Goal: Information Seeking & Learning: Learn about a topic

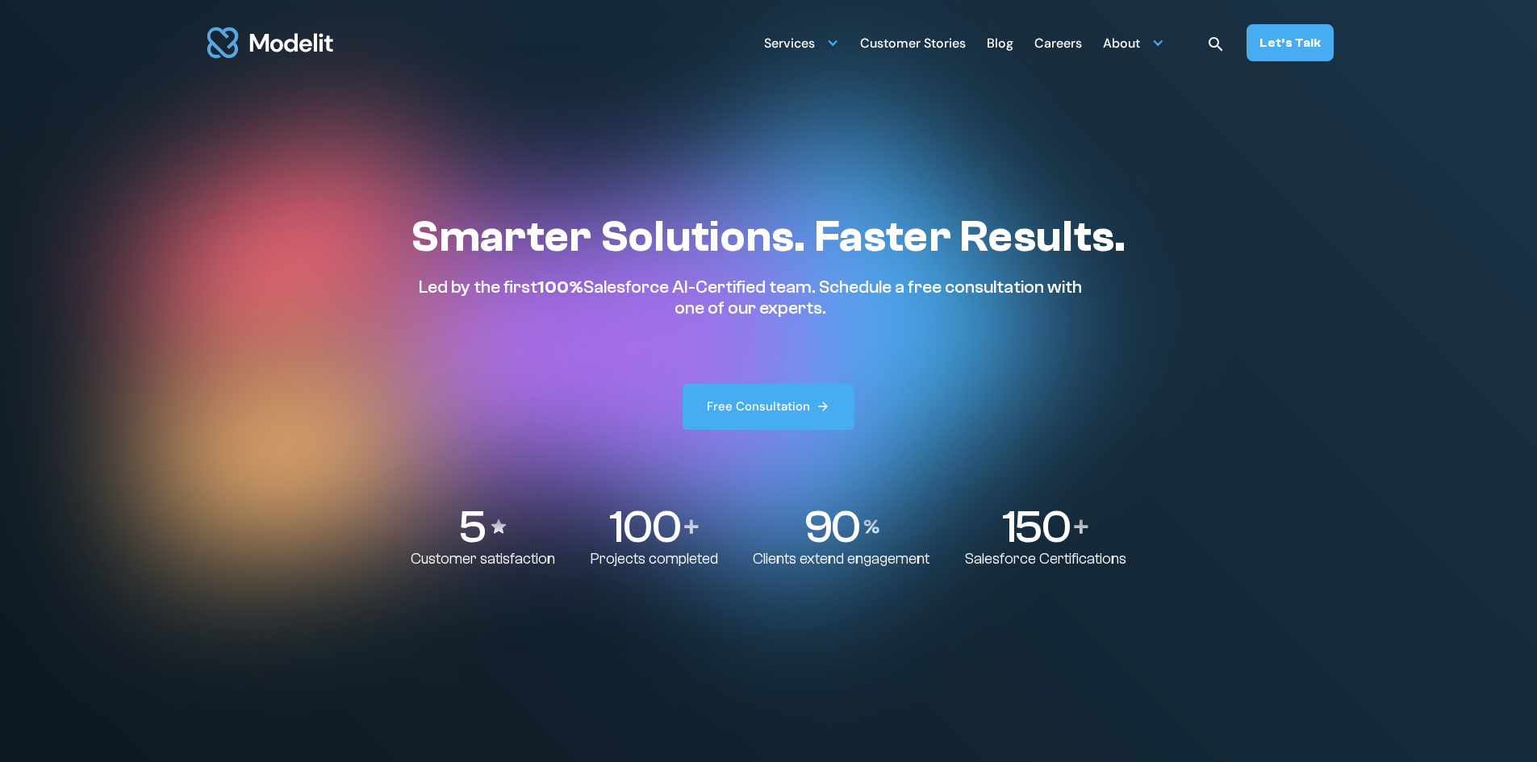
click at [919, 40] on div "Customer Stories" at bounding box center [913, 44] width 106 height 31
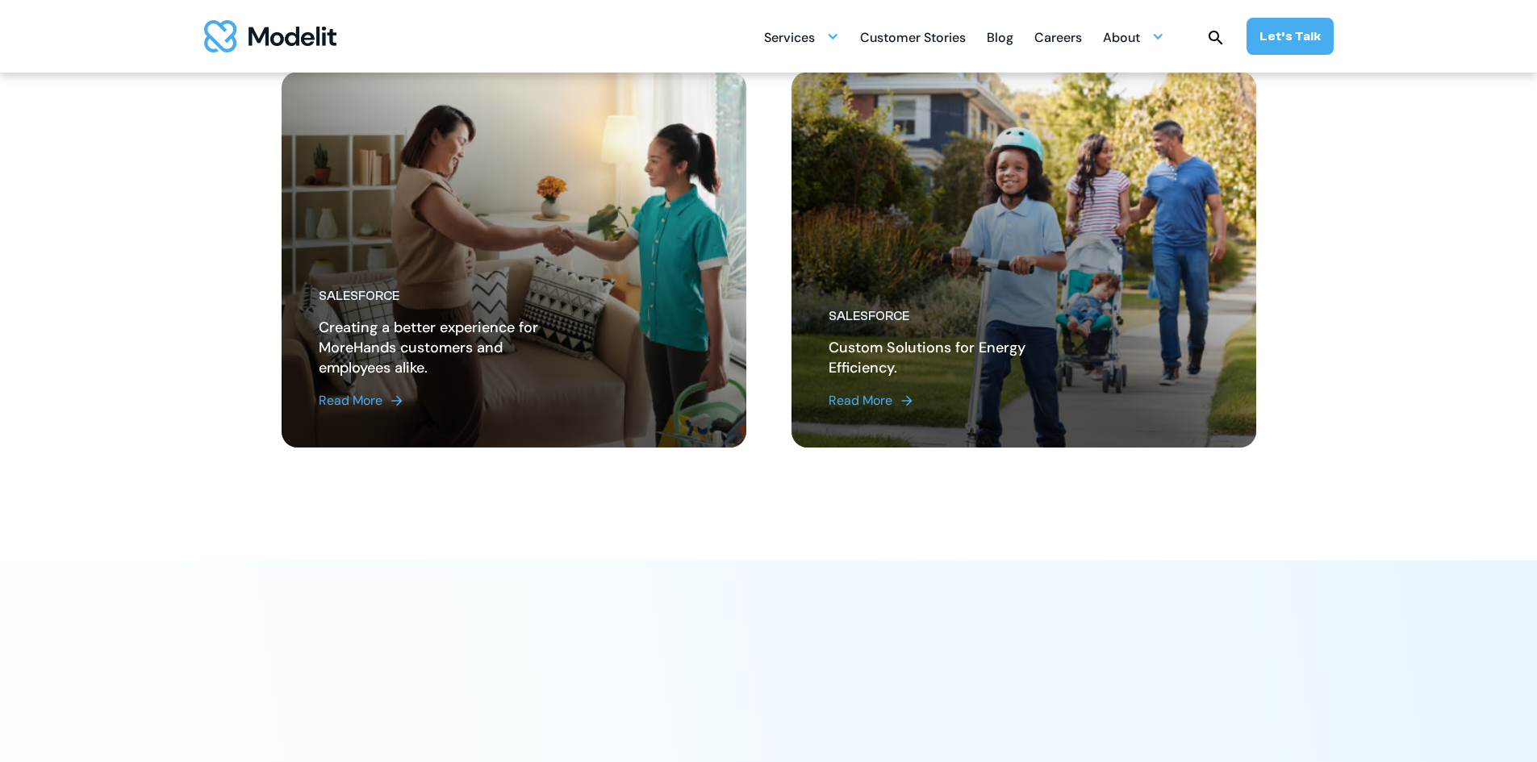
scroll to position [2098, 0]
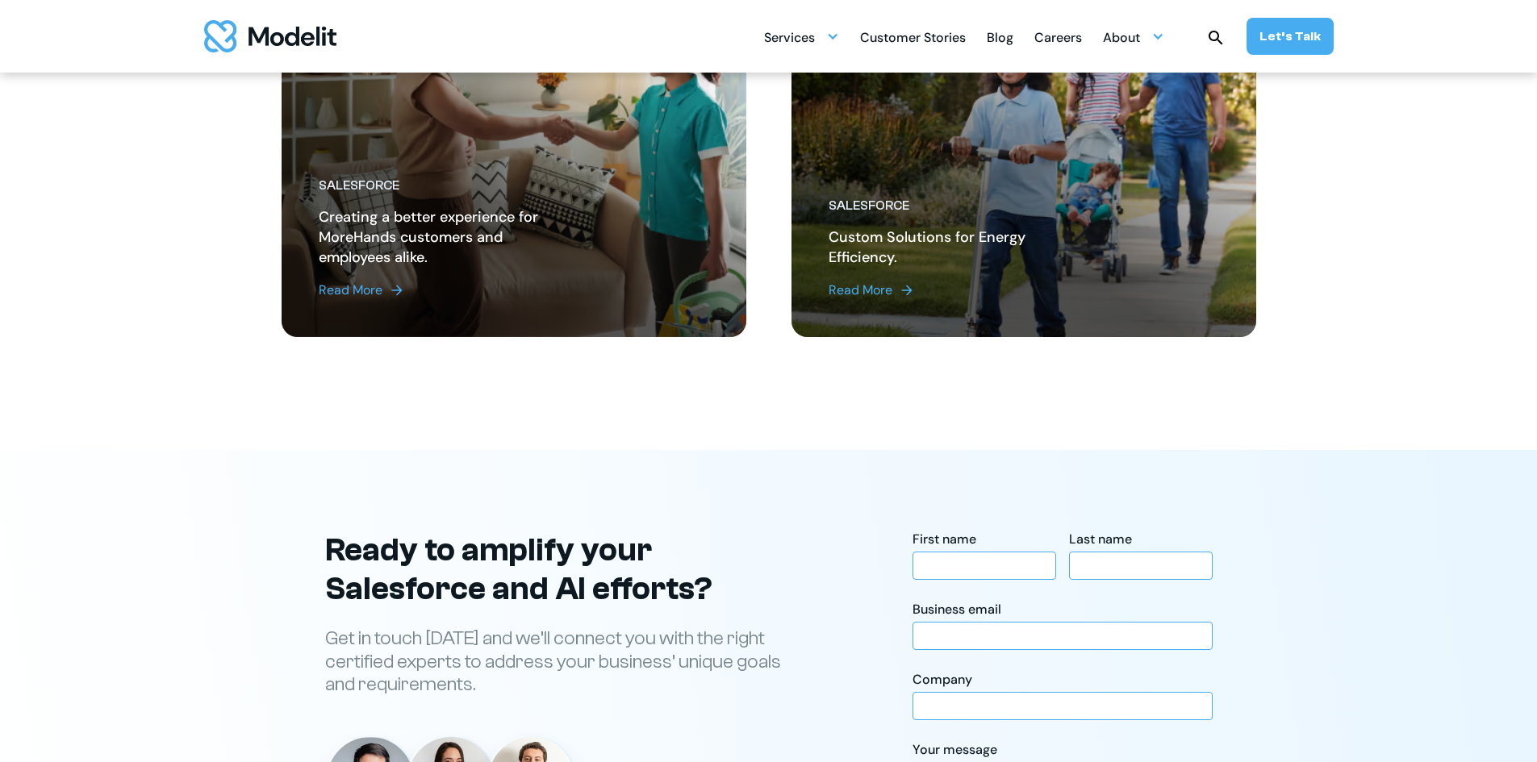
click at [862, 288] on div "Read More" at bounding box center [861, 290] width 64 height 19
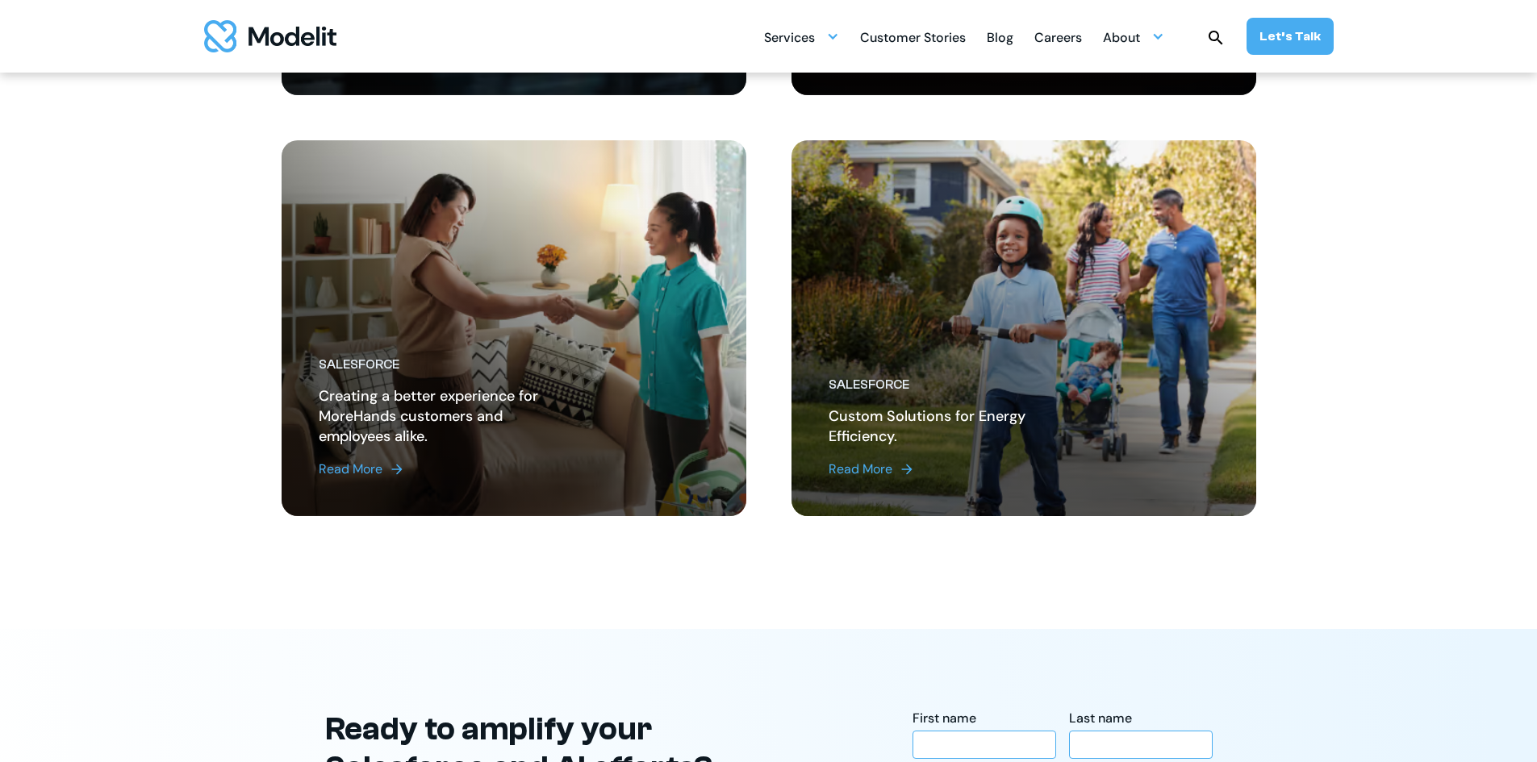
scroll to position [1775, 0]
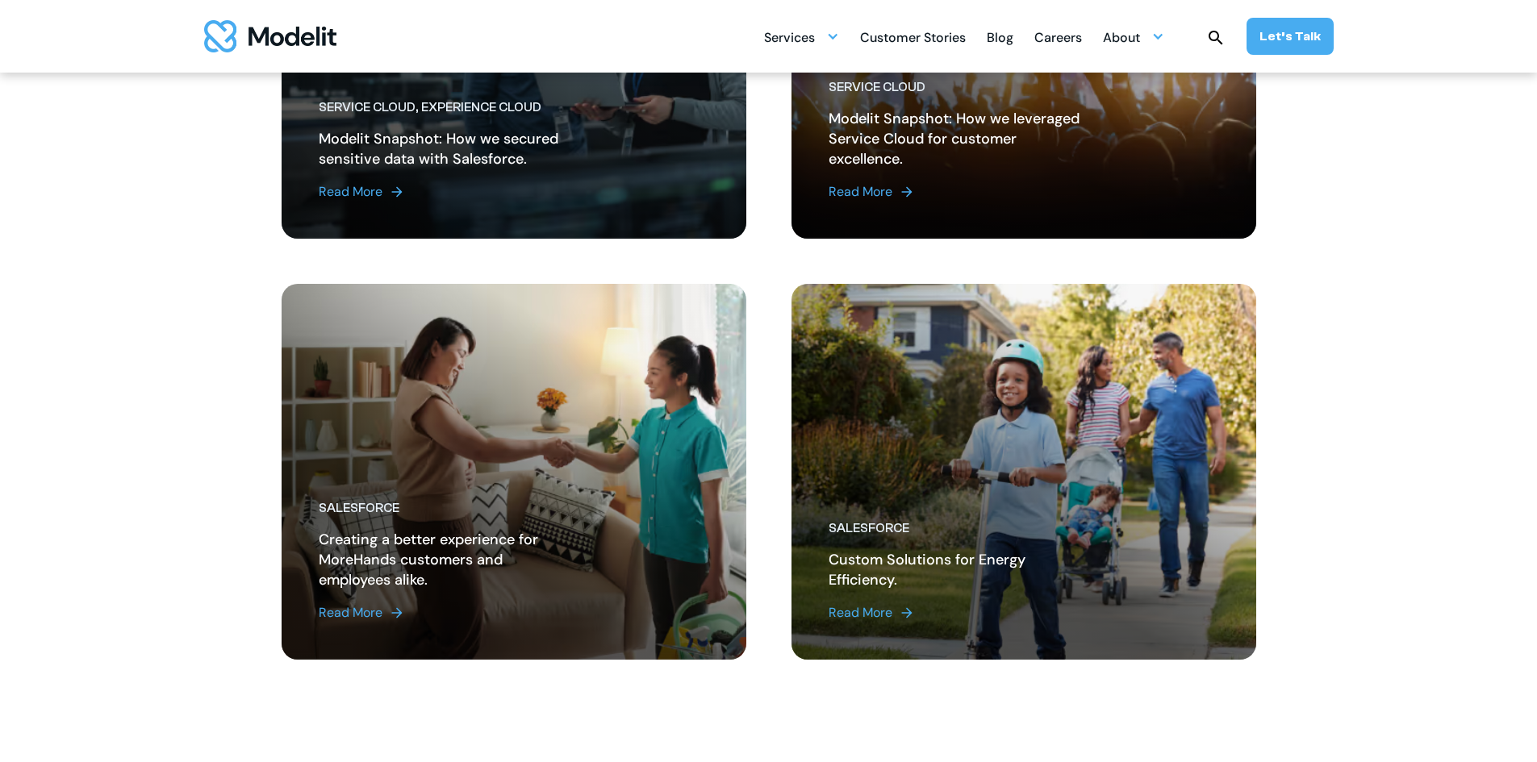
click at [344, 609] on div "Read More" at bounding box center [351, 612] width 64 height 19
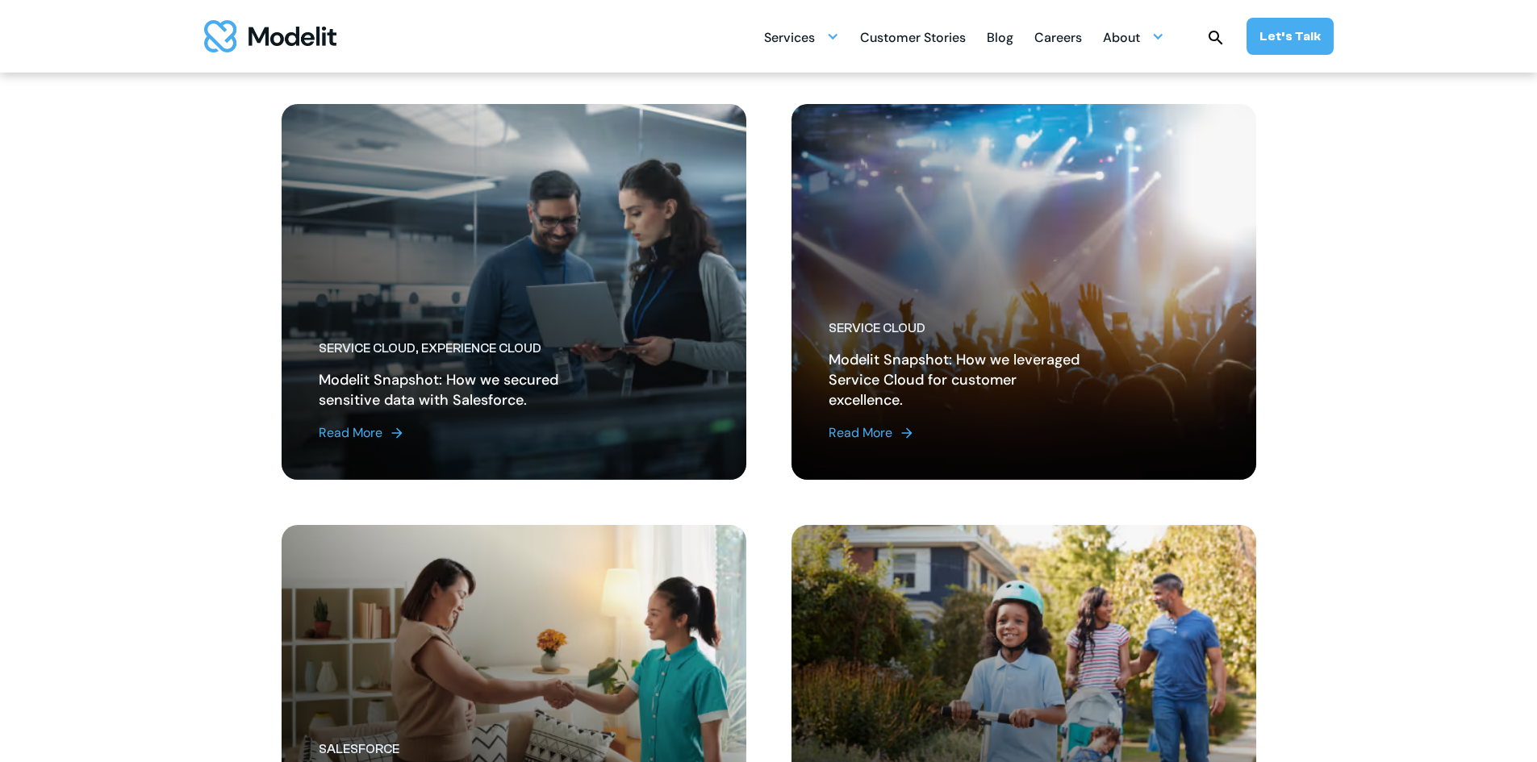
scroll to position [1533, 0]
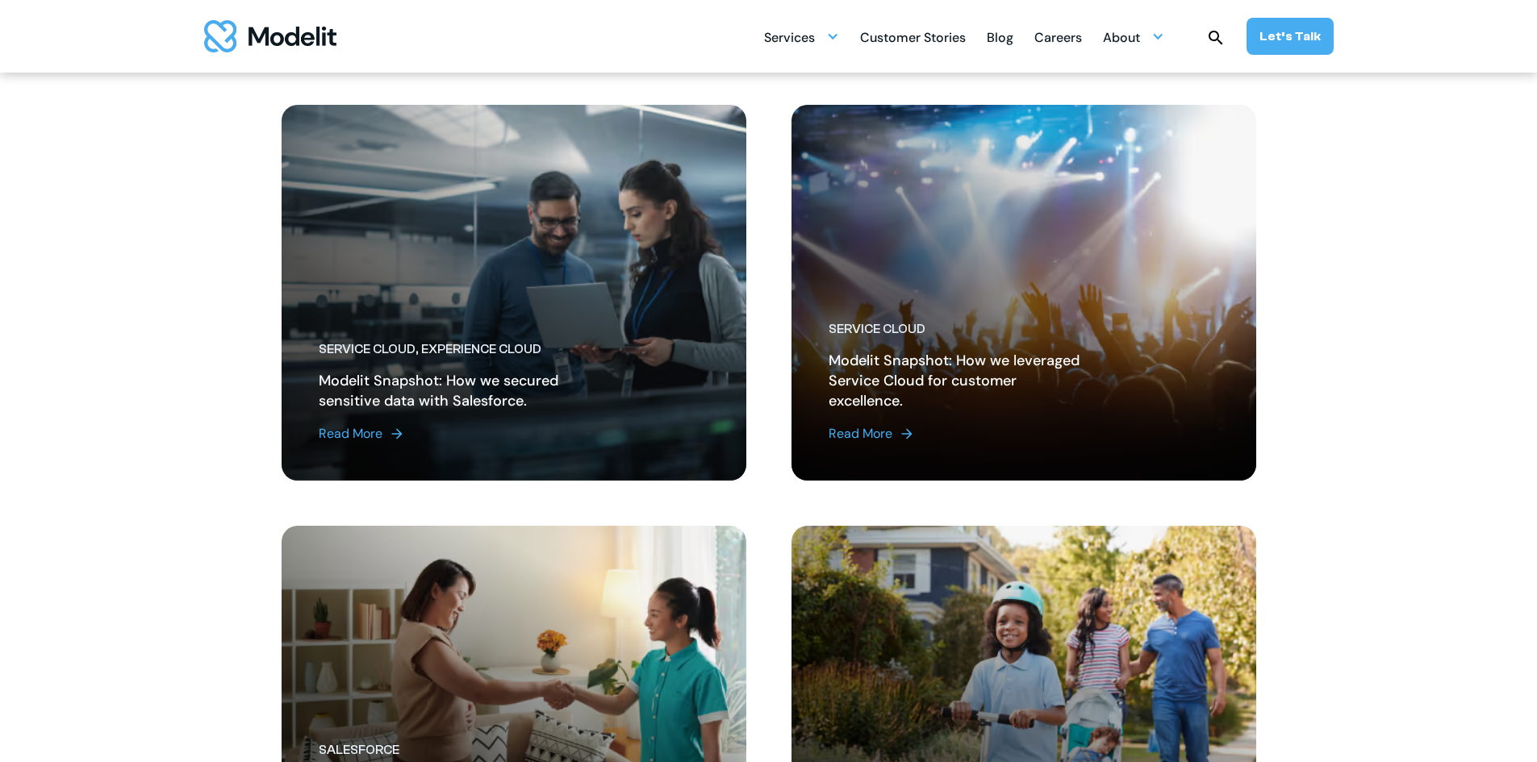
click at [877, 433] on div "Read More" at bounding box center [861, 433] width 64 height 19
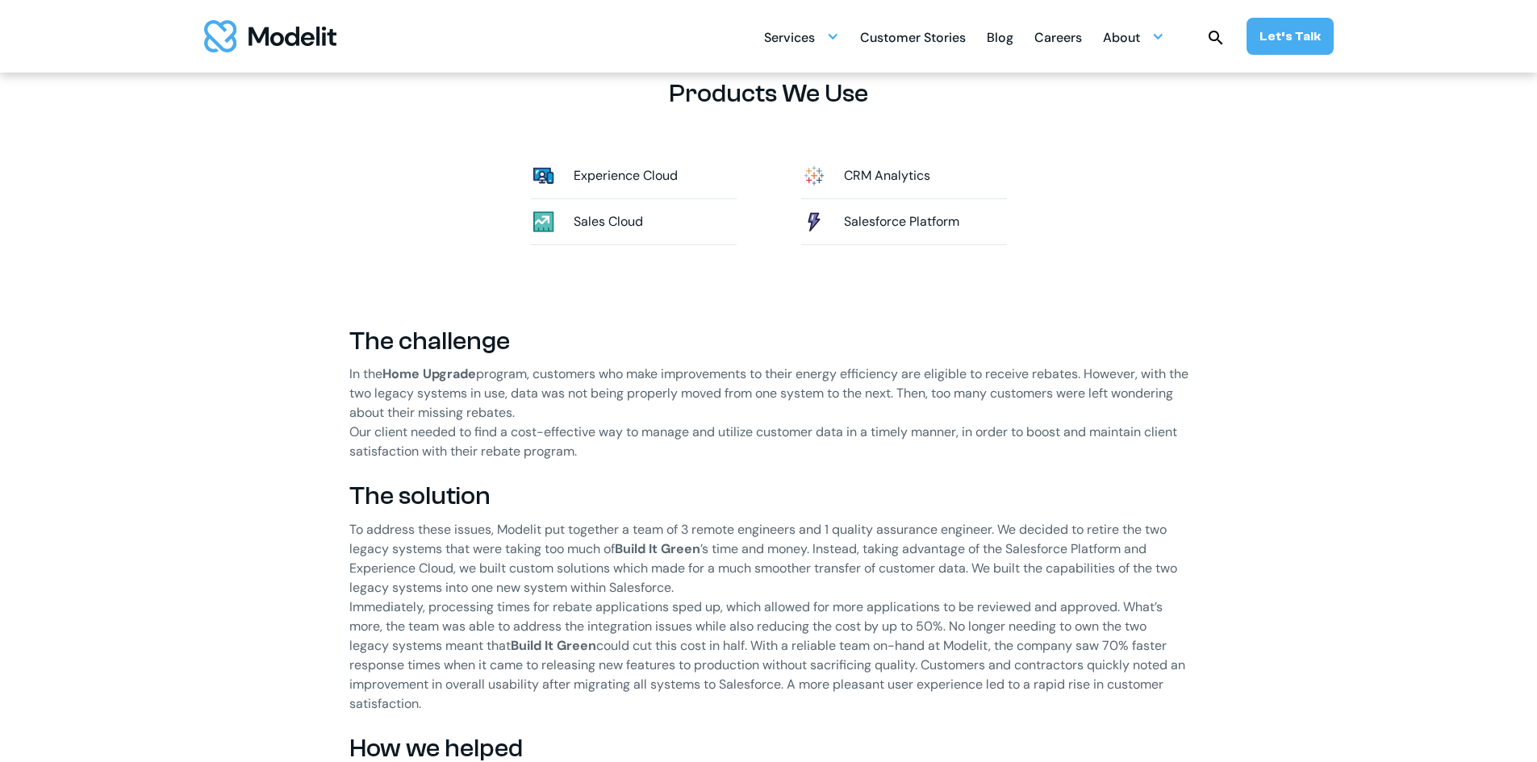
scroll to position [323, 0]
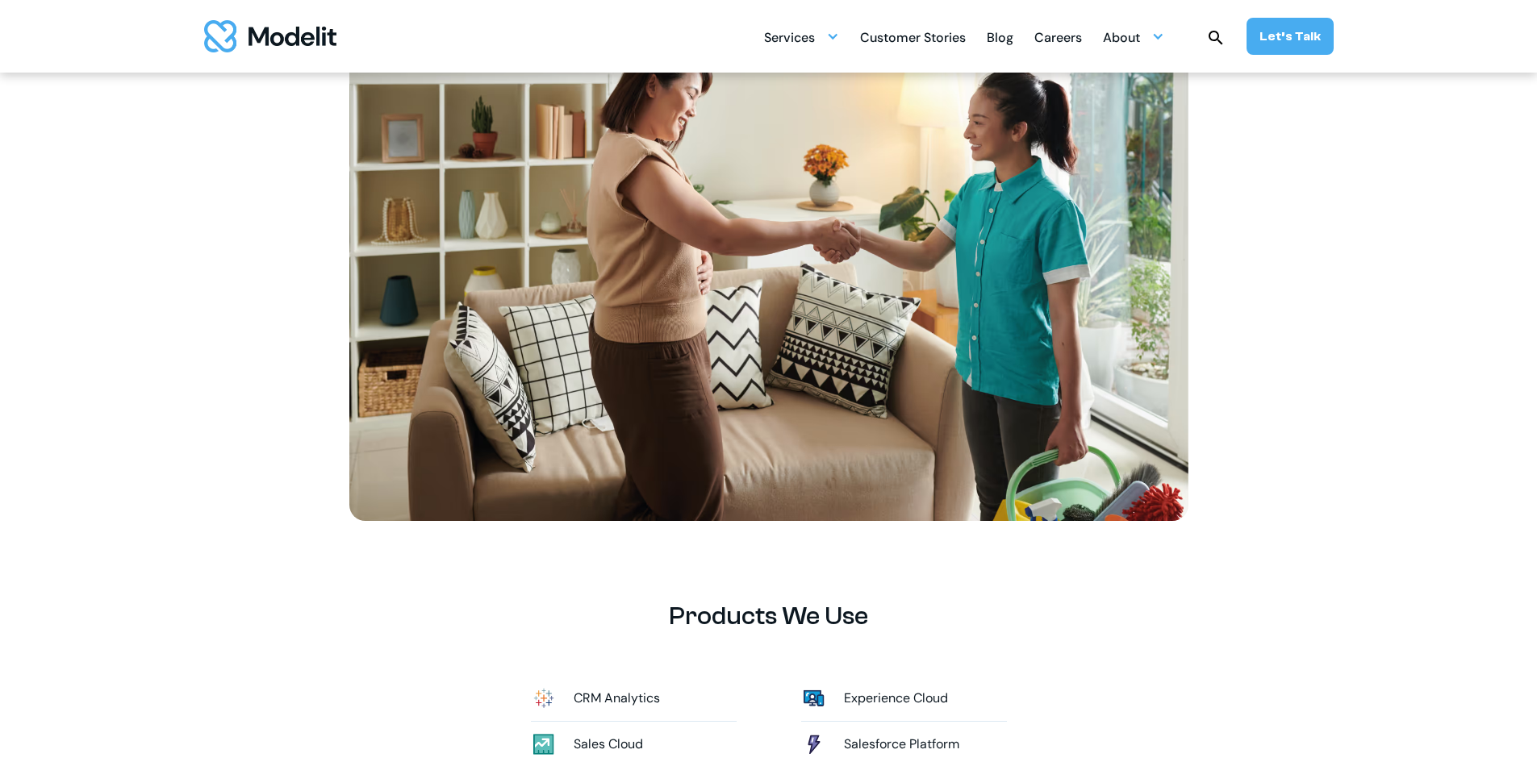
scroll to position [81, 0]
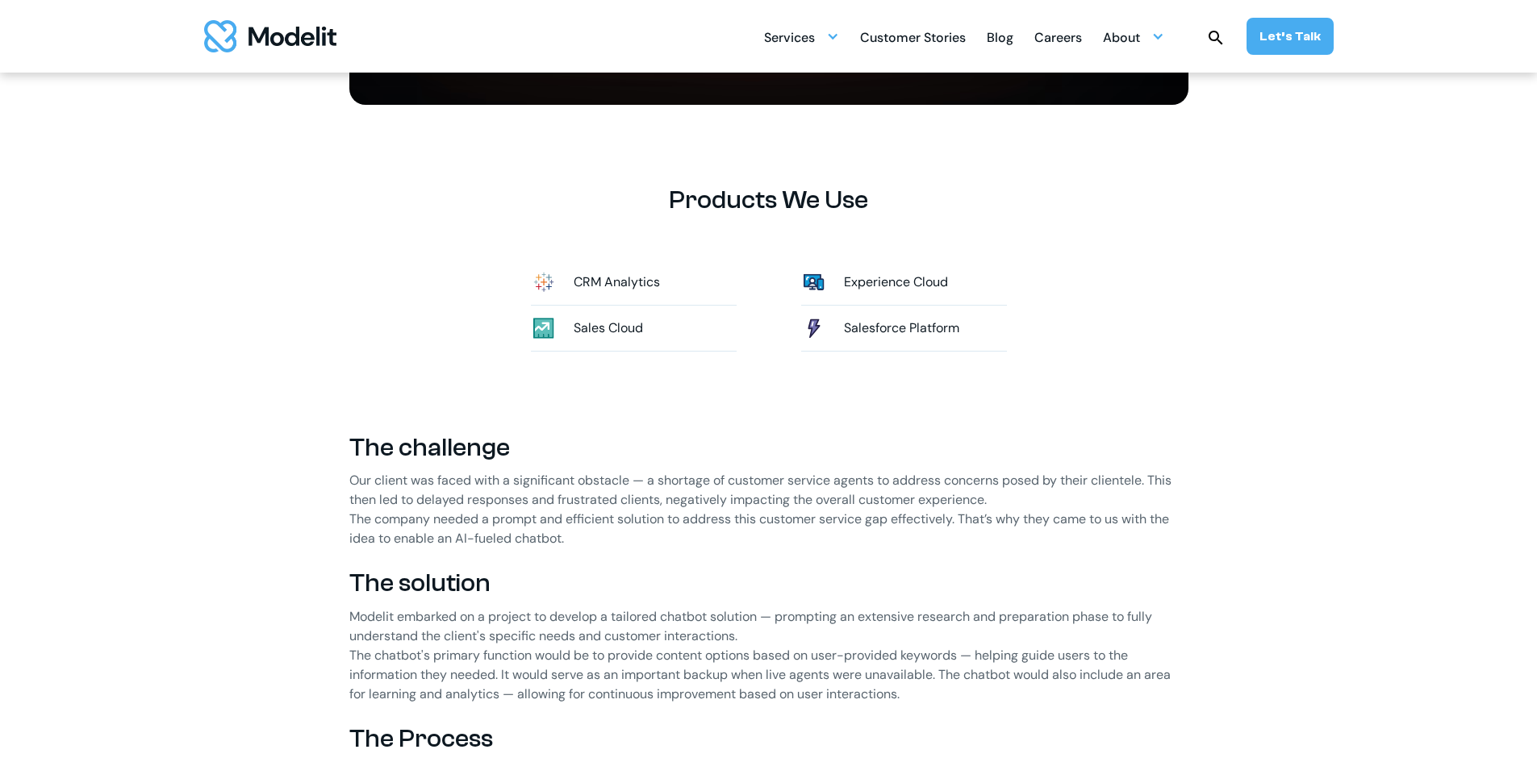
scroll to position [887, 0]
